Goal: Task Accomplishment & Management: Use online tool/utility

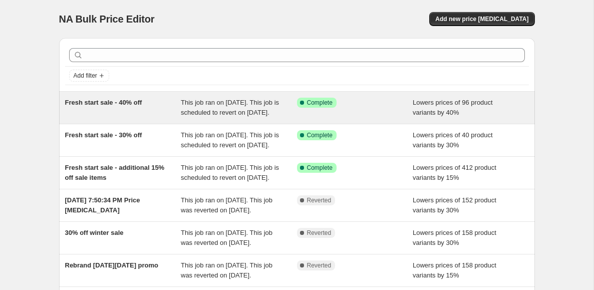
click at [234, 114] on span "This job ran on [DATE]. This job is scheduled to revert on [DATE]." at bounding box center [230, 108] width 98 height 18
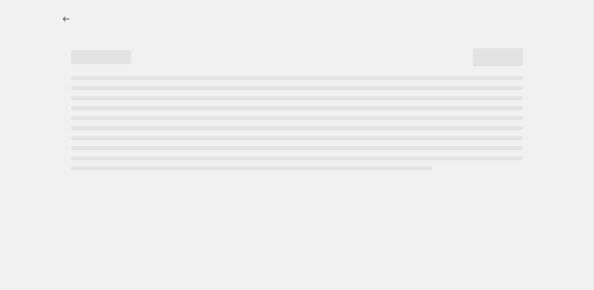
select select "percentage"
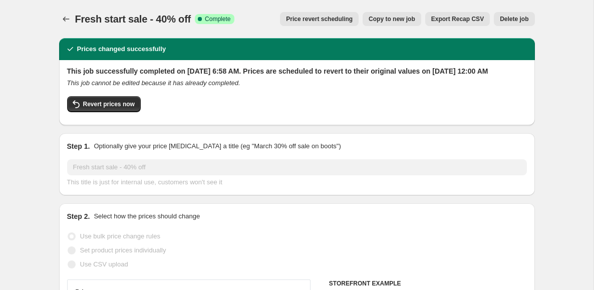
click at [330, 16] on span "Price revert scheduling" at bounding box center [319, 19] width 67 height 8
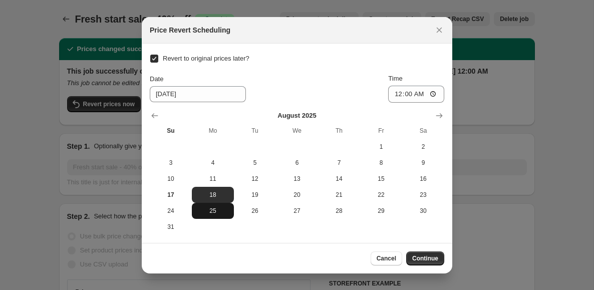
click at [217, 212] on span "25" at bounding box center [213, 211] width 34 height 8
type input "[DATE]"
click at [428, 253] on button "Continue" at bounding box center [425, 258] width 38 height 14
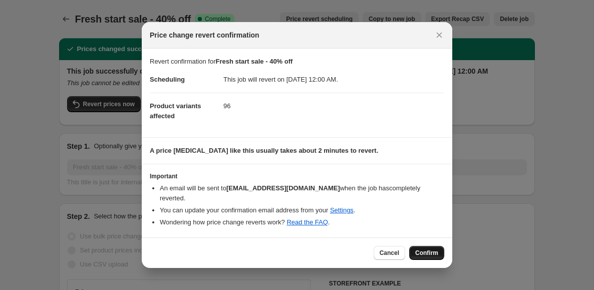
click at [428, 249] on span "Confirm" at bounding box center [426, 253] width 23 height 8
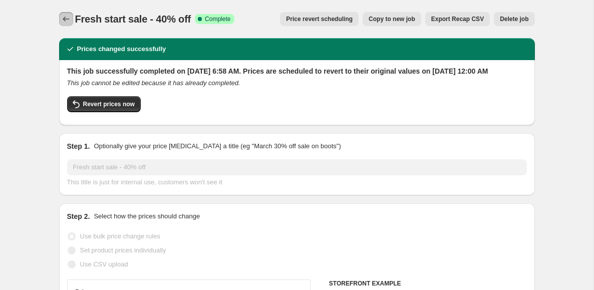
click at [64, 17] on icon "Price change jobs" at bounding box center [66, 19] width 10 height 10
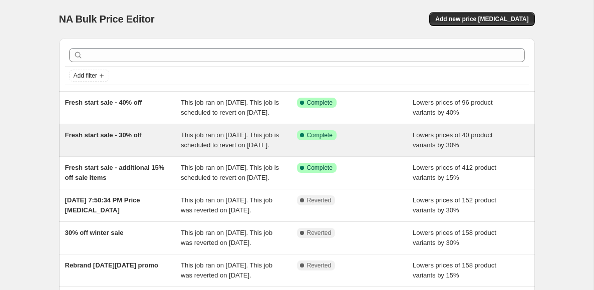
click at [170, 147] on div "Fresh start sale - 30% off" at bounding box center [123, 140] width 116 height 20
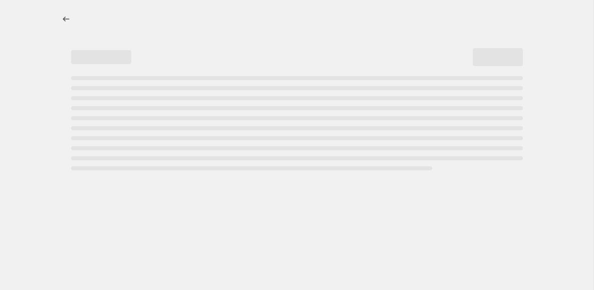
select select "percentage"
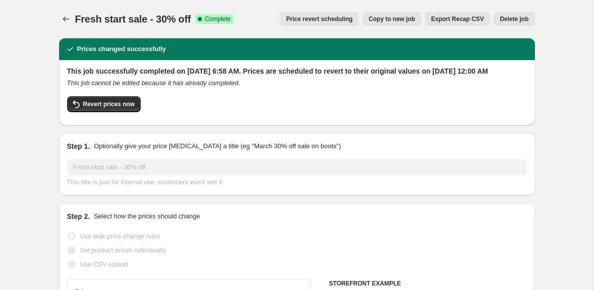
click at [347, 17] on span "Price revert scheduling" at bounding box center [319, 19] width 67 height 8
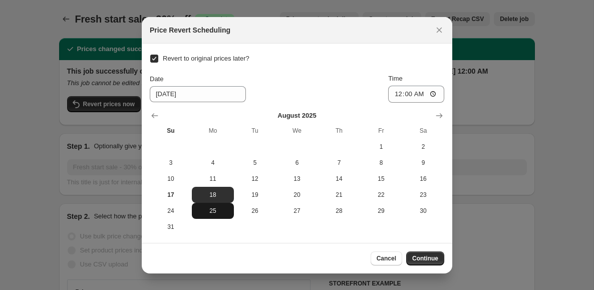
click at [211, 206] on button "25" at bounding box center [213, 211] width 42 height 16
type input "[DATE]"
click at [423, 256] on span "Continue" at bounding box center [425, 259] width 26 height 8
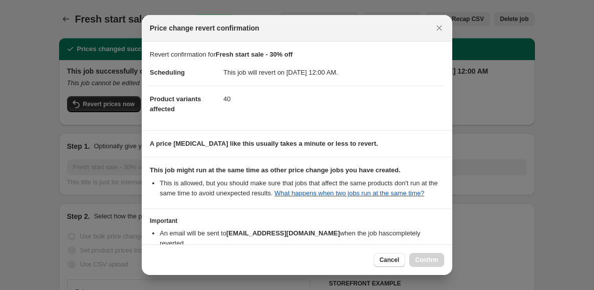
scroll to position [79, 0]
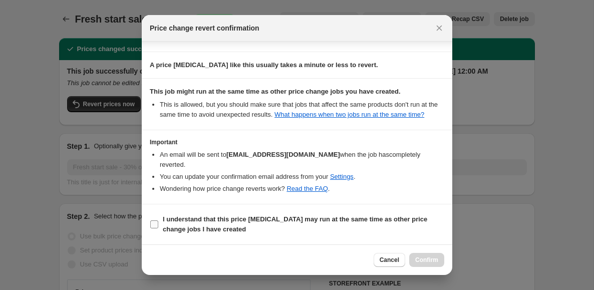
click at [155, 228] on span ":r5e:" at bounding box center [154, 224] width 9 height 9
click at [155, 228] on input "I understand that this price [MEDICAL_DATA] may run at the same time as other p…" at bounding box center [154, 224] width 8 height 8
checkbox input "true"
click at [423, 262] on span "Confirm" at bounding box center [426, 260] width 23 height 8
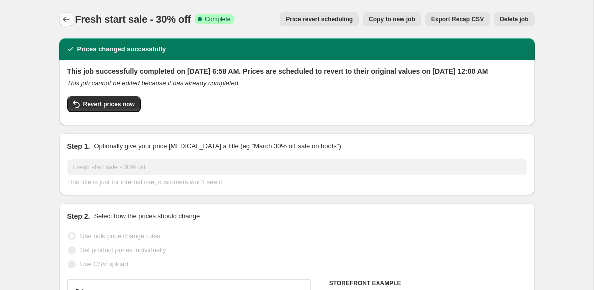
click at [65, 21] on icon "Price change jobs" at bounding box center [66, 19] width 10 height 10
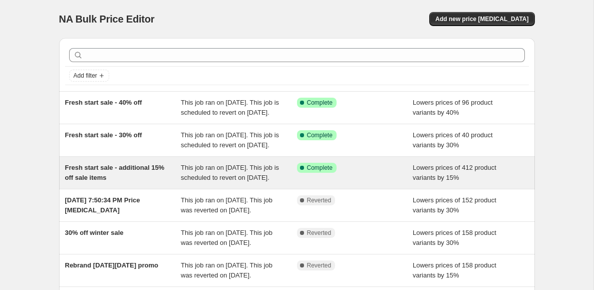
click at [130, 183] on div "Fresh start sale - additional 15% off sale items" at bounding box center [123, 173] width 116 height 20
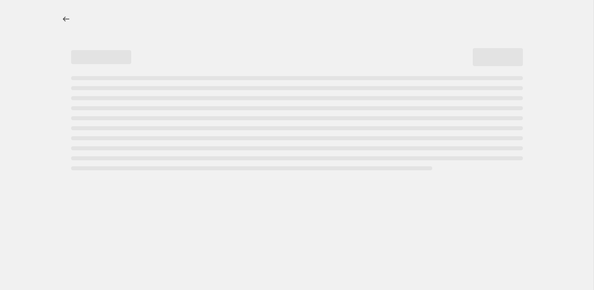
select select "percentage"
select select "no_change"
select select "collection"
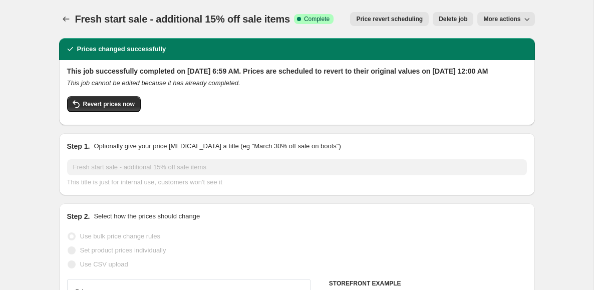
click at [395, 19] on span "Price revert scheduling" at bounding box center [389, 19] width 67 height 8
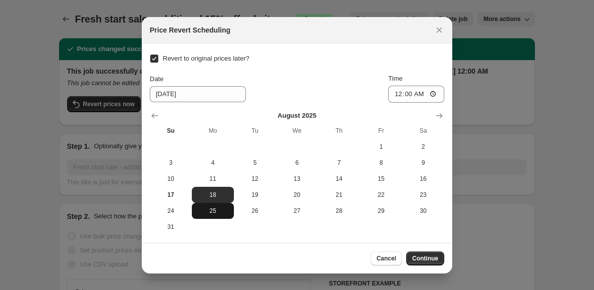
click at [213, 209] on span "25" at bounding box center [213, 211] width 34 height 8
type input "[DATE]"
click at [418, 259] on span "Continue" at bounding box center [425, 259] width 26 height 8
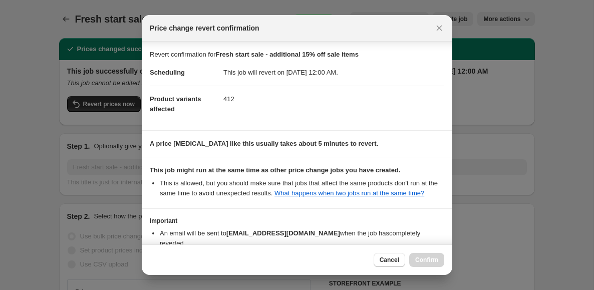
scroll to position [79, 0]
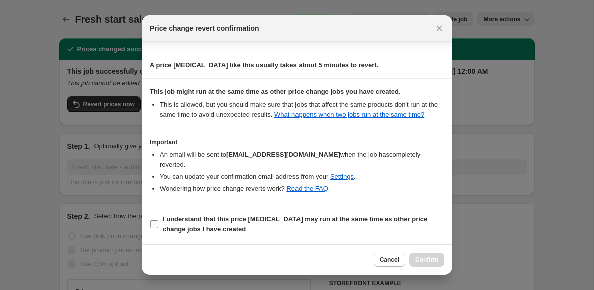
click at [158, 223] on span ":r8i:" at bounding box center [154, 224] width 9 height 9
click at [158, 223] on input "I understand that this price [MEDICAL_DATA] may run at the same time as other p…" at bounding box center [154, 224] width 8 height 8
checkbox input "true"
click at [417, 257] on span "Confirm" at bounding box center [426, 260] width 23 height 8
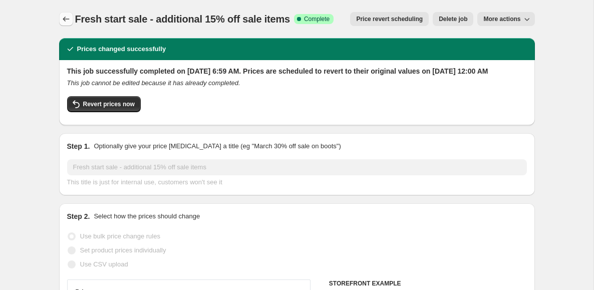
click at [63, 21] on icon "Price change jobs" at bounding box center [66, 19] width 10 height 10
